Goal: Information Seeking & Learning: Learn about a topic

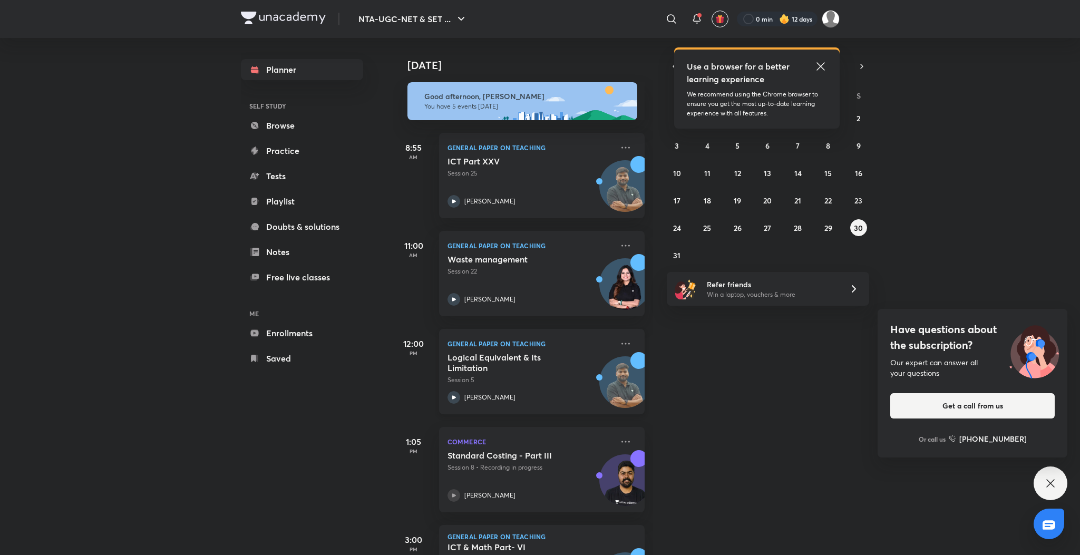
click at [453, 389] on div "Logical Equivalent & Its Limitation Session 5 [PERSON_NAME]" at bounding box center [529, 378] width 165 height 52
